Goal: Book appointment/travel/reservation

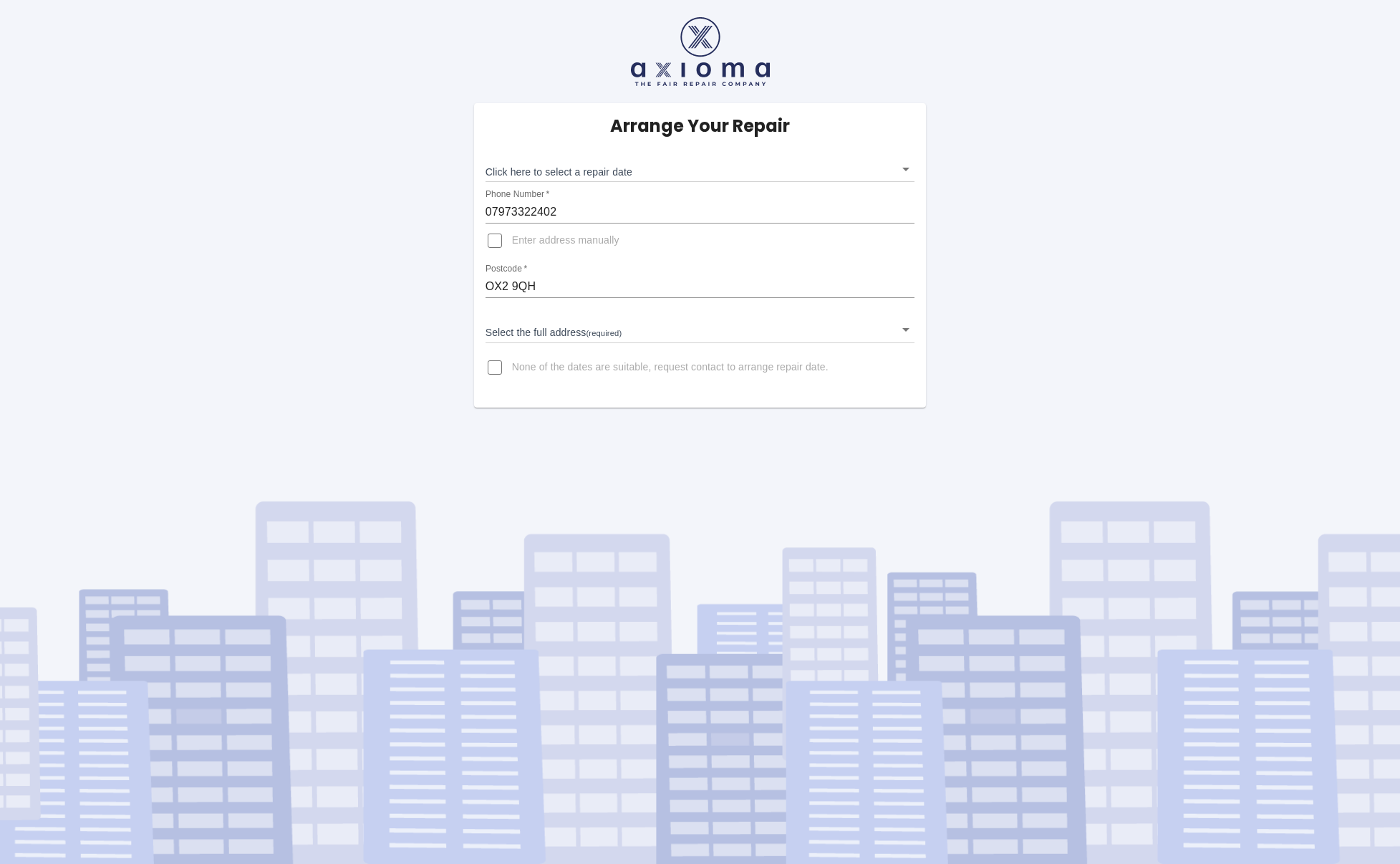
click at [901, 170] on body "Arrange Your Repair Click here to select a repair date ​ Phone Number   * 07973…" at bounding box center [700, 432] width 1400 height 864
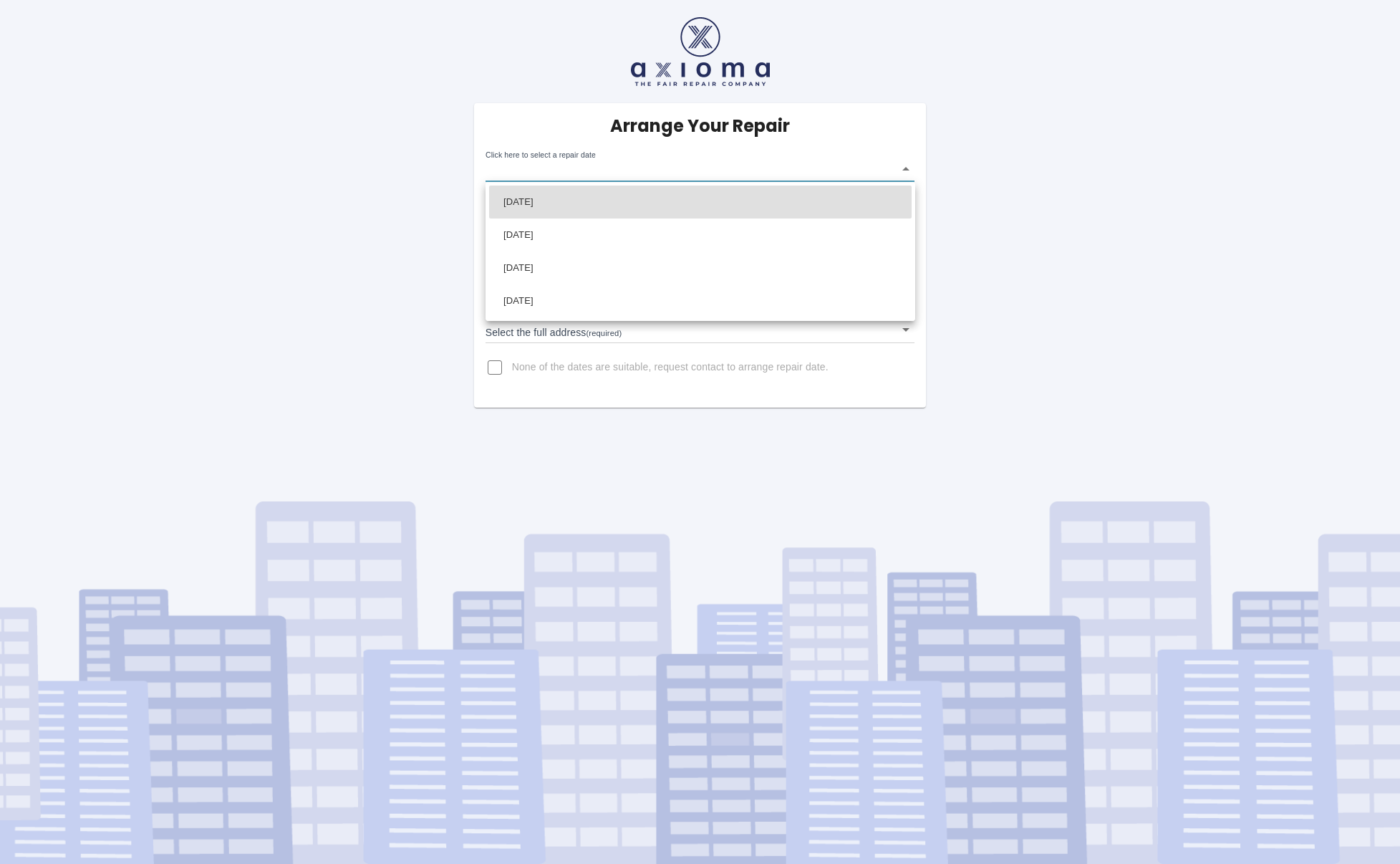
click at [905, 172] on div at bounding box center [700, 432] width 1400 height 864
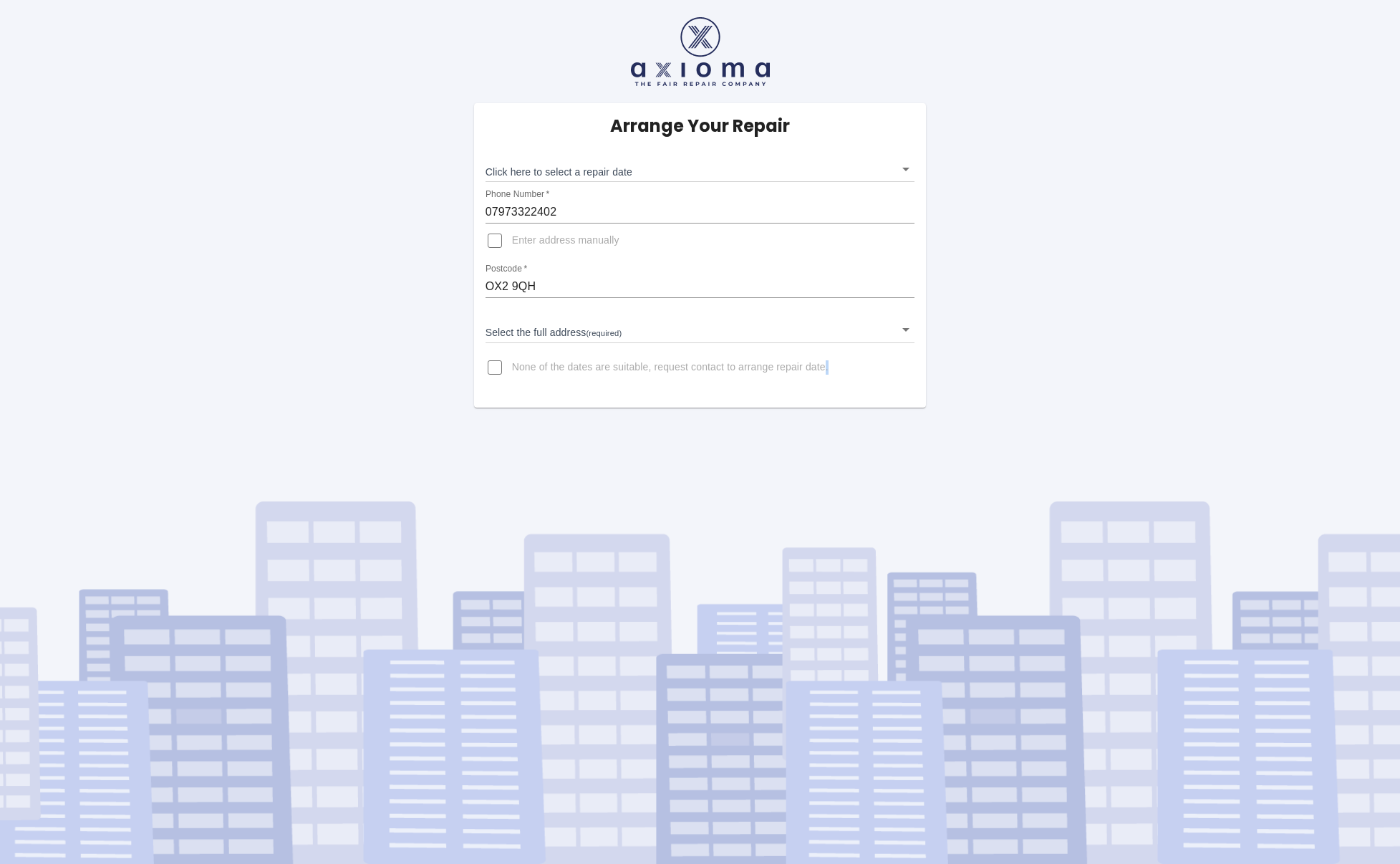
click at [905, 172] on div at bounding box center [700, 432] width 1400 height 864
click at [628, 172] on body "Arrange Your Repair Click here to select a repair date ​ Phone Number   * 07973…" at bounding box center [700, 432] width 1400 height 864
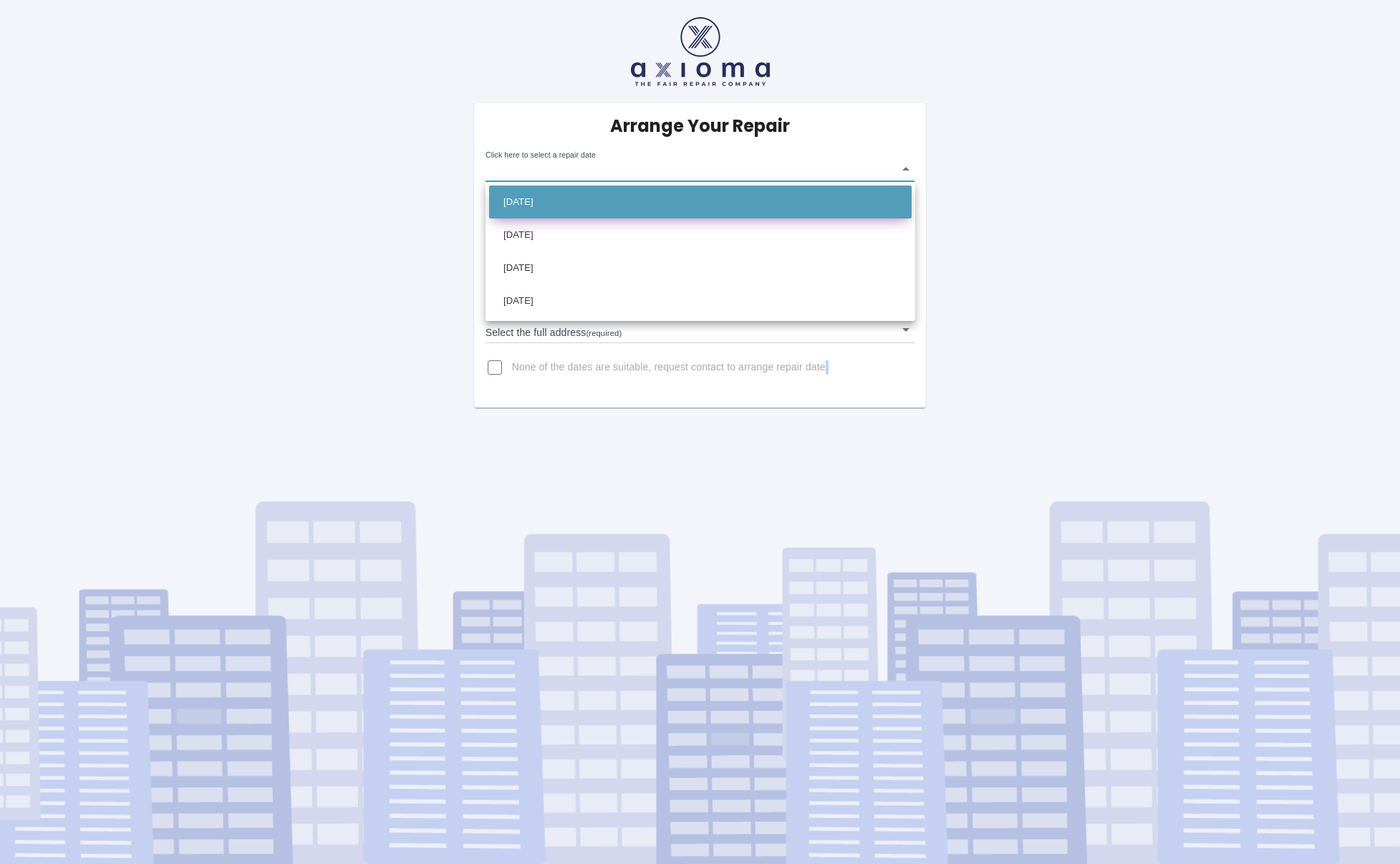
click at [551, 203] on li "Wed Sep 24 2025" at bounding box center [700, 202] width 422 height 33
type input "2025-09-24T00:00:00.000Z"
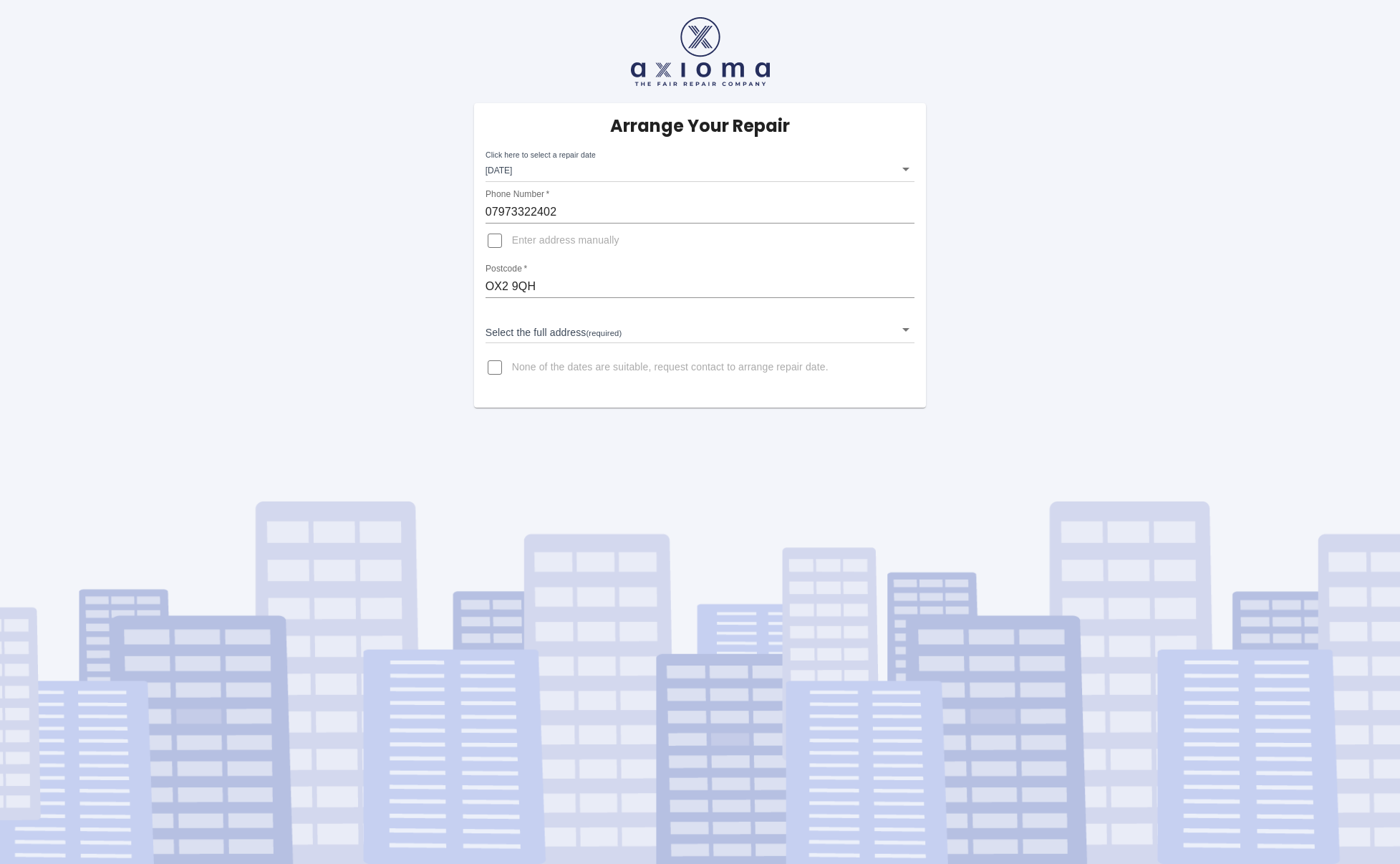
click at [1072, 449] on div "Arrange Your Repair Click here to select a repair date Wed Sep 24 2025 2025-09-…" at bounding box center [700, 432] width 1400 height 864
click at [492, 245] on input "Enter address manually" at bounding box center [495, 241] width 35 height 35
checkbox input "true"
click at [524, 309] on input "Address   *" at bounding box center [700, 320] width 430 height 23
type input "1 Appleton Road"
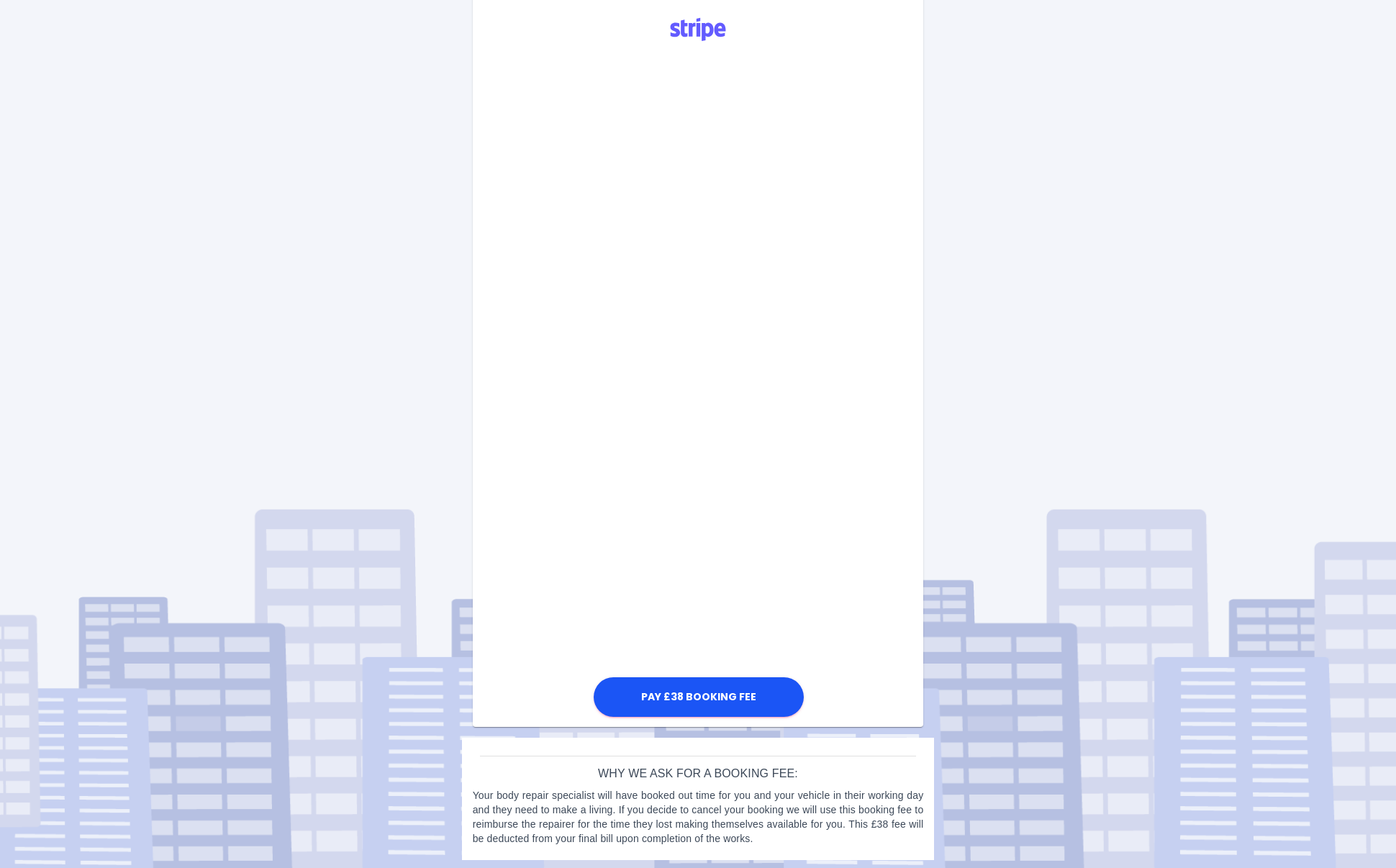
scroll to position [397, 0]
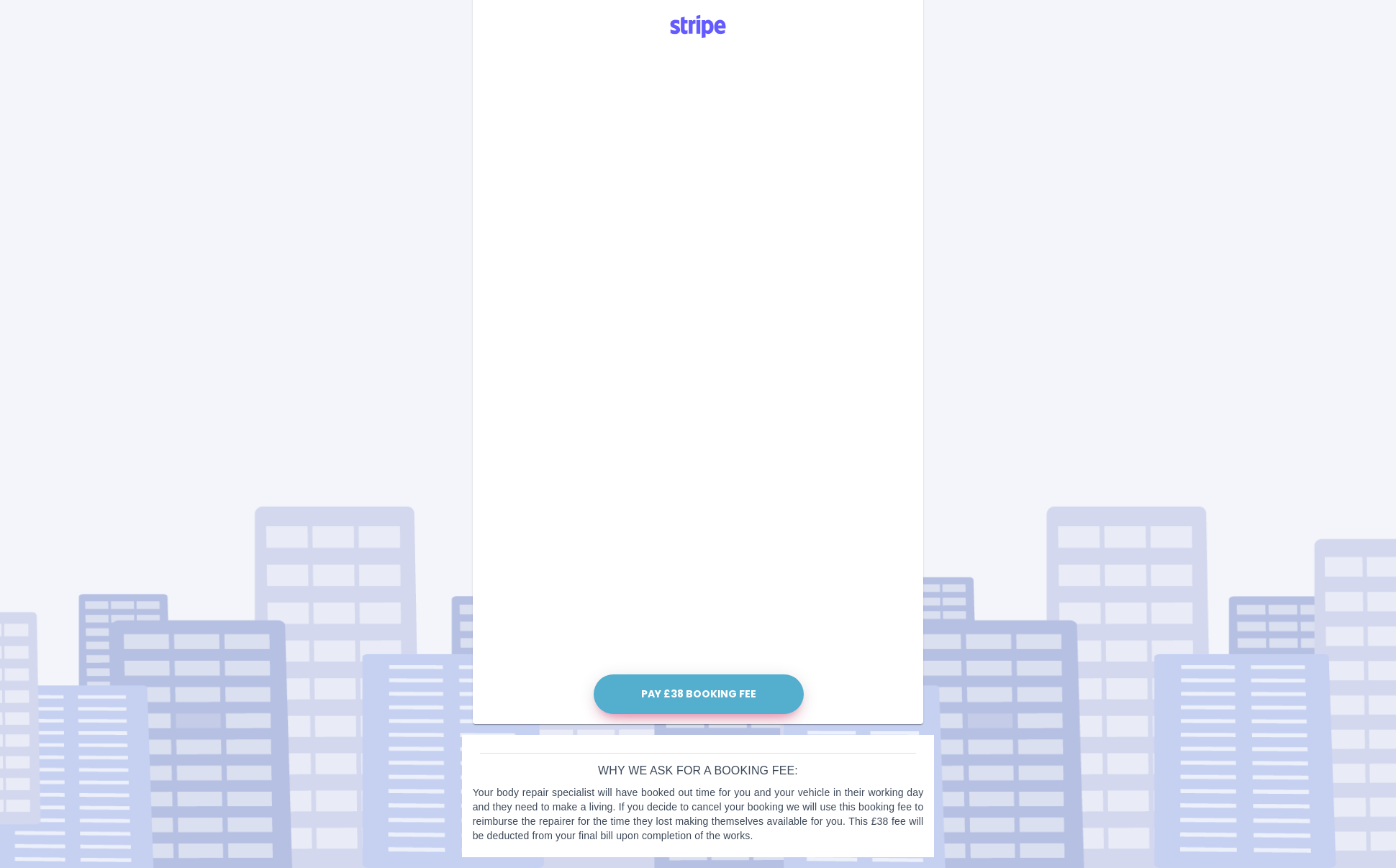
click at [682, 692] on button "Pay £38 Booking Fee" at bounding box center [698, 694] width 210 height 39
